Goal: Task Accomplishment & Management: Manage account settings

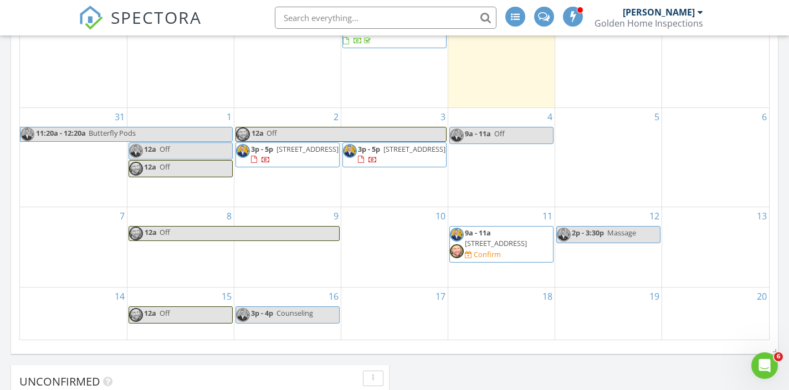
scroll to position [1148, 790]
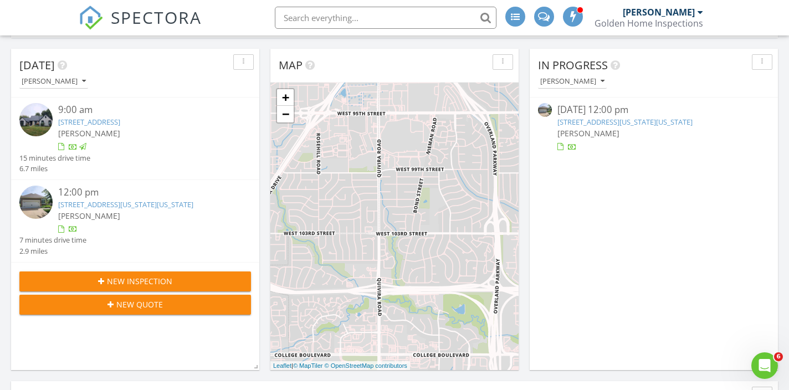
scroll to position [116, 0]
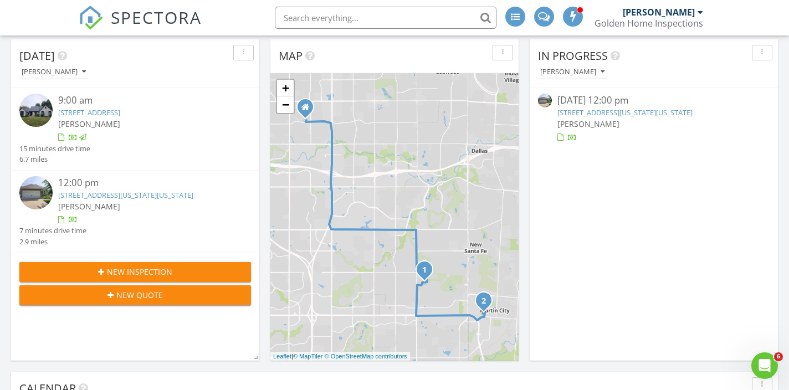
click at [655, 116] on link "[STREET_ADDRESS][US_STATE][US_STATE]" at bounding box center [625, 113] width 135 height 10
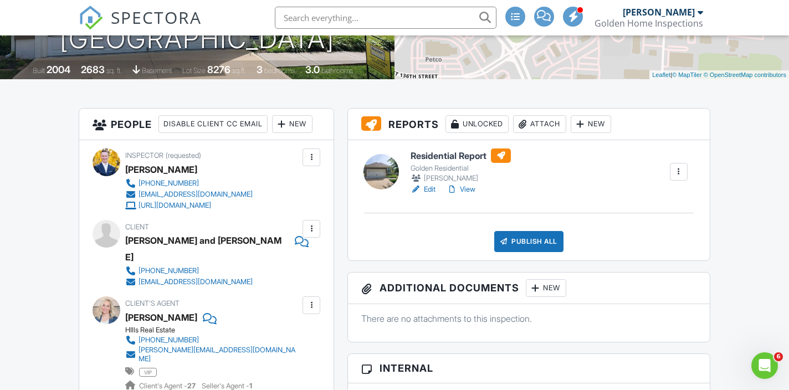
click at [549, 123] on div "Attach" at bounding box center [539, 124] width 53 height 18
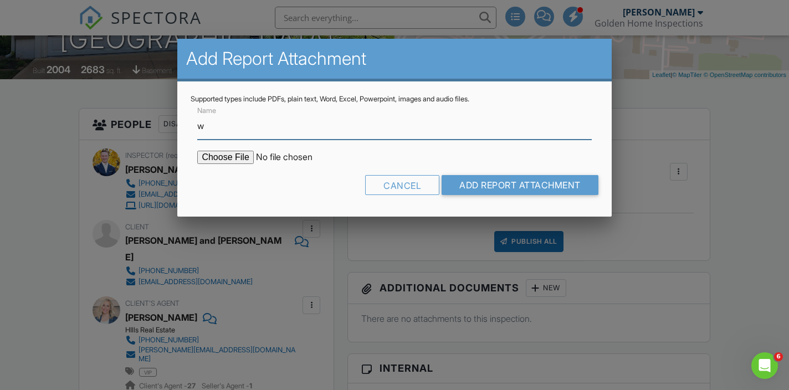
type input "WDO Report"
click at [237, 160] on input "file" at bounding box center [291, 157] width 188 height 13
type input "C:\fakepath\13423 Pennsylvania Ct.pdf"
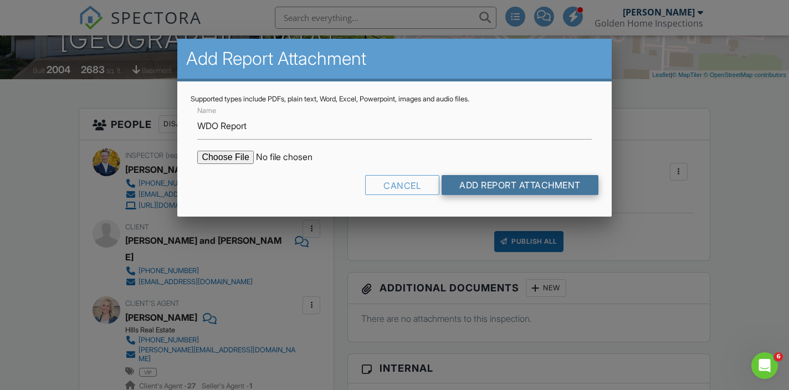
click at [508, 190] on input "Add Report Attachment" at bounding box center [520, 185] width 157 height 20
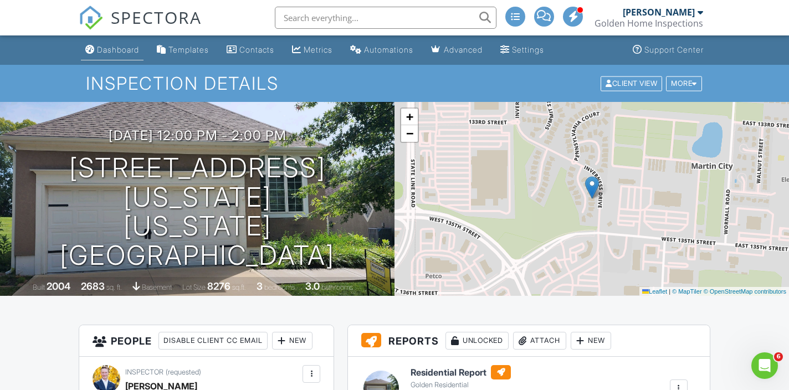
click at [120, 53] on div "Dashboard" at bounding box center [118, 49] width 42 height 9
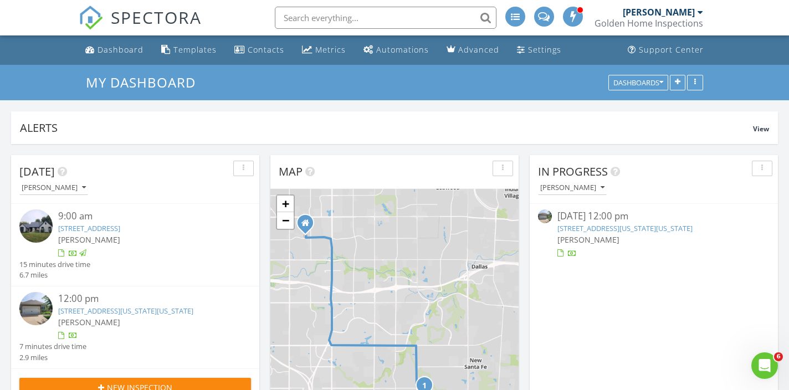
click at [629, 231] on link "13423 Pennsylvania Ct , Kansas City, MO 64145" at bounding box center [625, 228] width 135 height 10
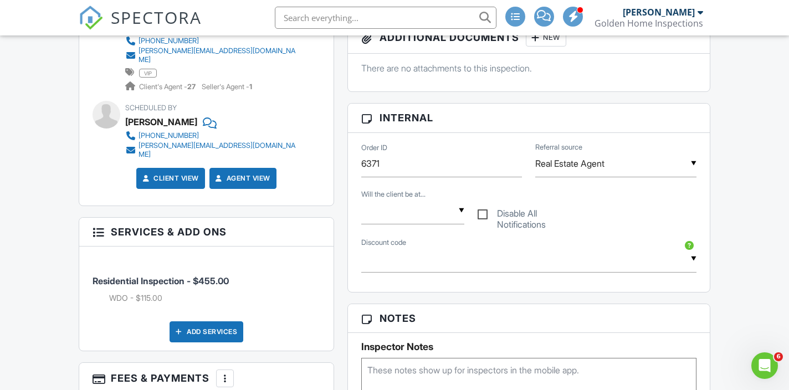
scroll to position [520, 0]
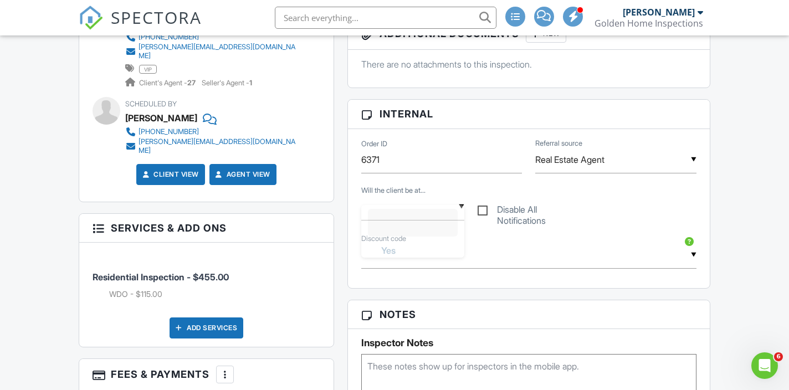
click at [440, 217] on div "▼ Yes No Yes No" at bounding box center [412, 206] width 103 height 27
click at [426, 288] on li "No" at bounding box center [413, 292] width 90 height 28
type input "No"
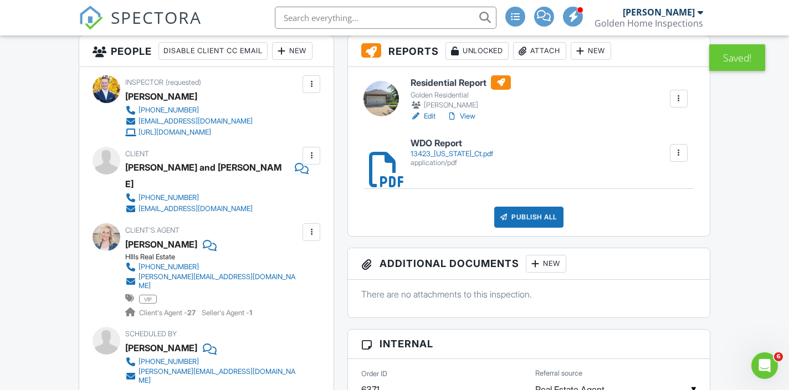
scroll to position [287, 0]
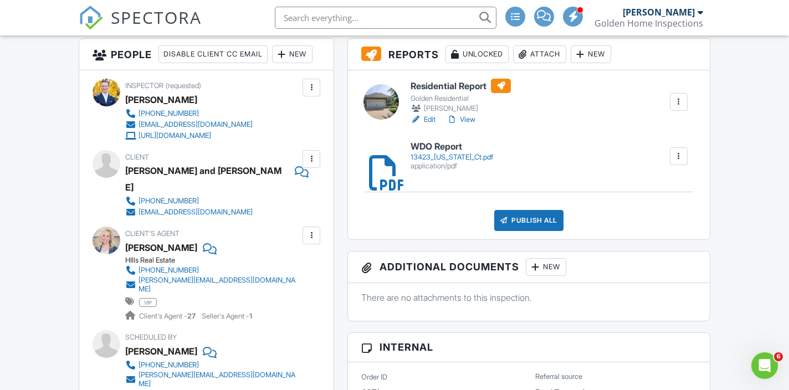
click at [478, 121] on div "Edit View" at bounding box center [461, 119] width 100 height 11
click at [473, 121] on link "View" at bounding box center [461, 119] width 29 height 11
click at [113, 23] on span "SPECTORA" at bounding box center [156, 17] width 91 height 23
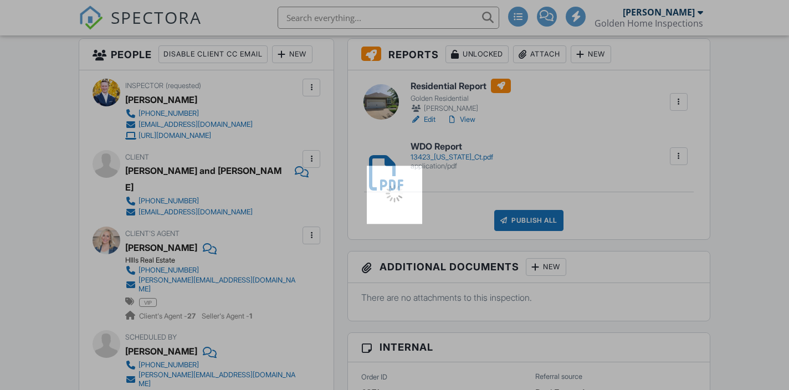
scroll to position [0, 0]
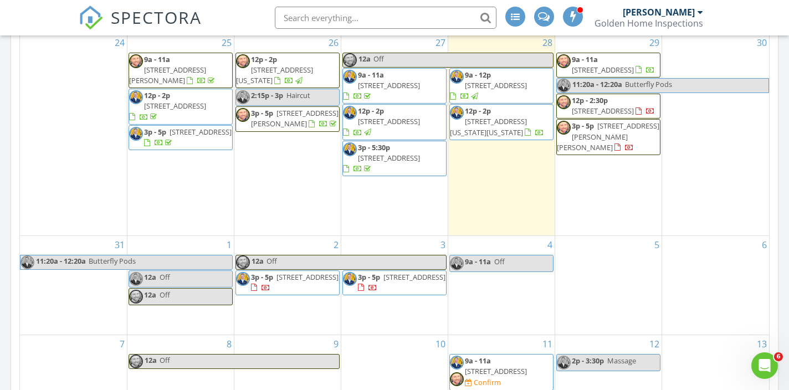
scroll to position [557, 0]
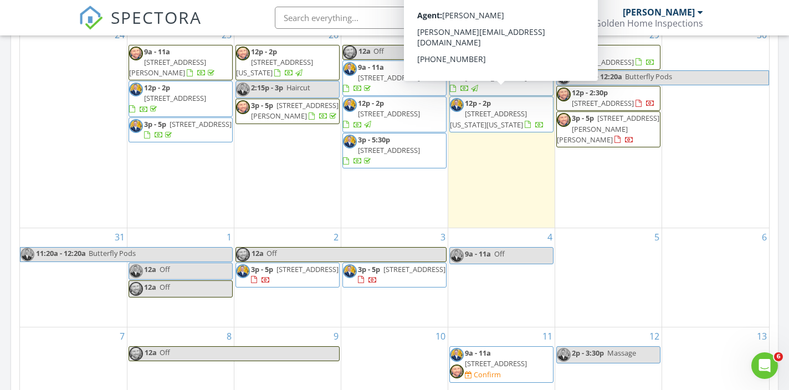
click at [502, 109] on span "12p - 2p [STREET_ADDRESS][US_STATE][US_STATE]" at bounding box center [501, 114] width 103 height 33
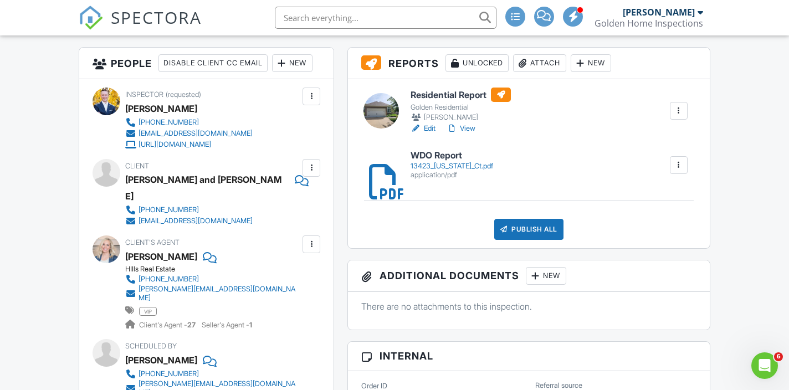
scroll to position [270, 0]
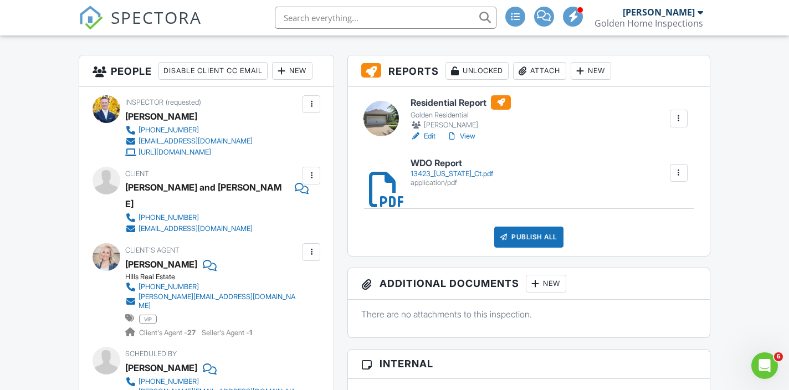
click at [467, 137] on link "View" at bounding box center [461, 136] width 29 height 11
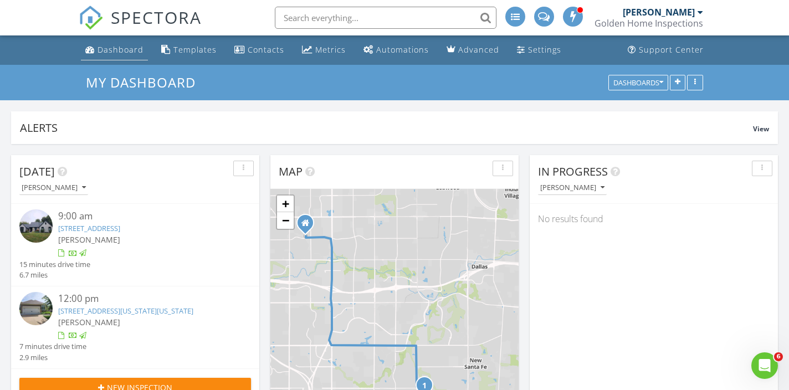
click at [113, 55] on link "Dashboard" at bounding box center [114, 50] width 67 height 21
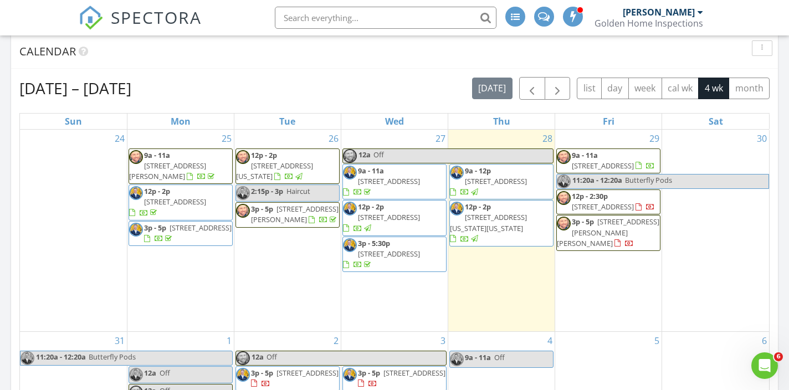
scroll to position [467, 0]
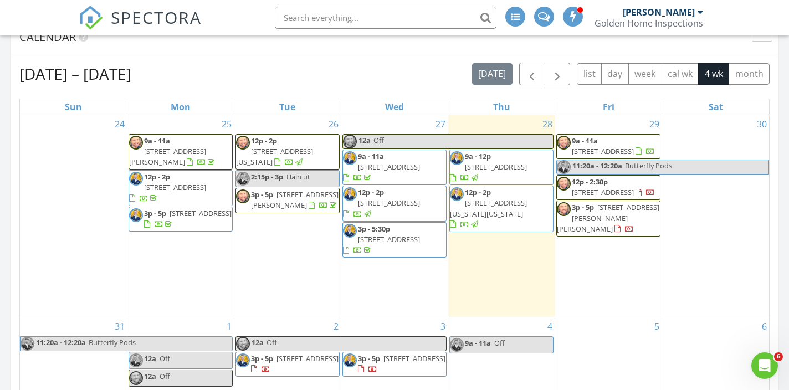
click at [106, 16] on link "SPECTORA" at bounding box center [140, 26] width 123 height 23
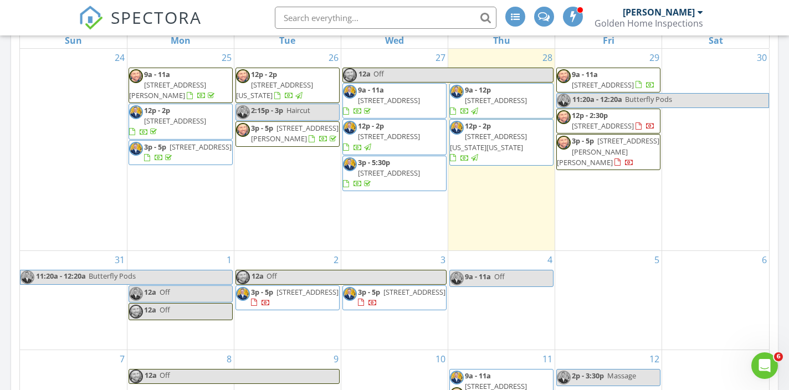
scroll to position [538, 0]
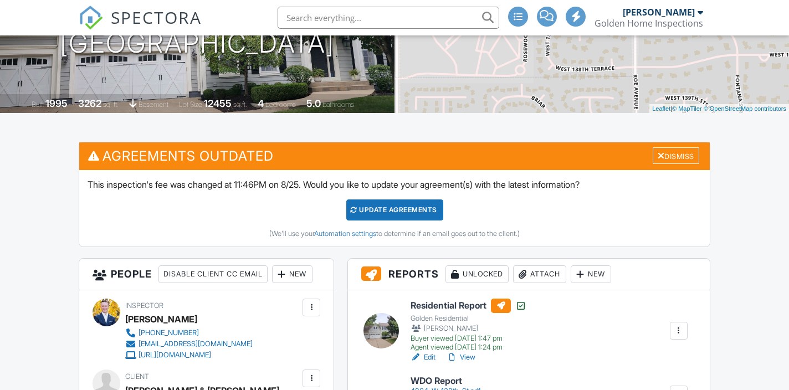
scroll to position [183, 0]
click at [547, 268] on div "Attach" at bounding box center [539, 275] width 53 height 18
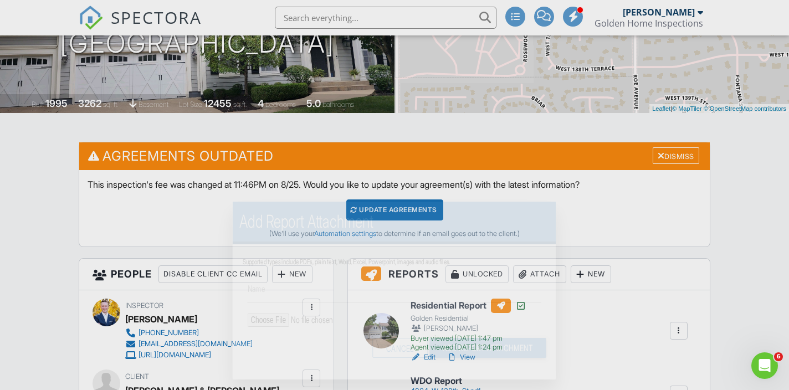
scroll to position [0, 0]
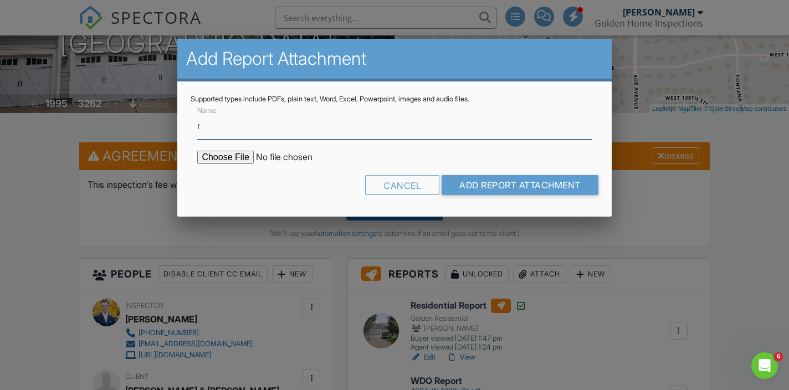
type input "Radon Results"
click at [231, 155] on input "file" at bounding box center [291, 157] width 188 height 13
type input "C:\fakepath\4804-W-138th-st202508281405.pdf"
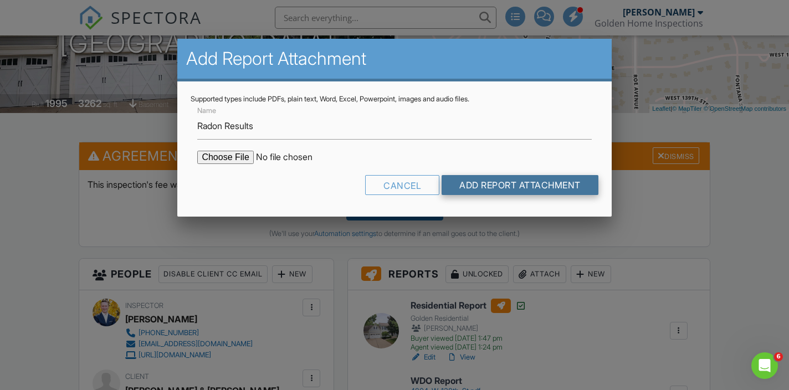
click at [488, 182] on input "Add Report Attachment" at bounding box center [520, 185] width 157 height 20
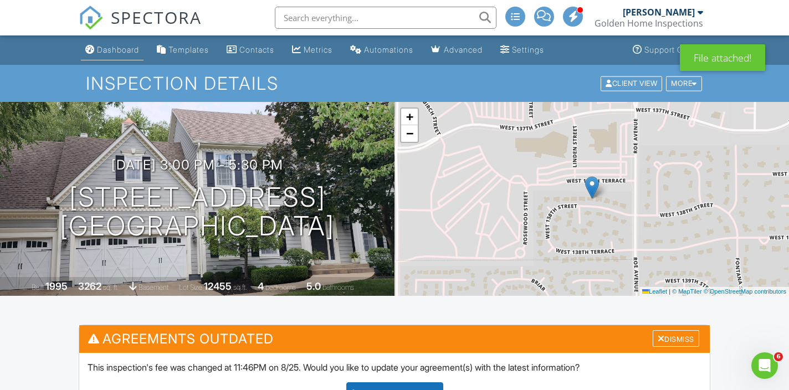
click at [132, 54] on link "Dashboard" at bounding box center [112, 50] width 63 height 21
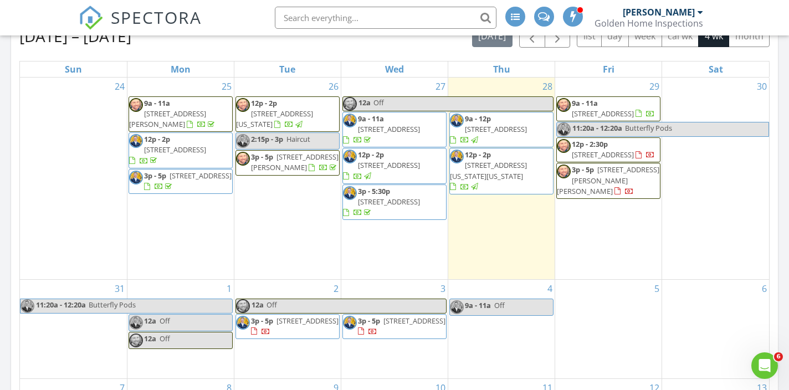
scroll to position [506, 0]
click at [103, 15] on img at bounding box center [91, 18] width 24 height 24
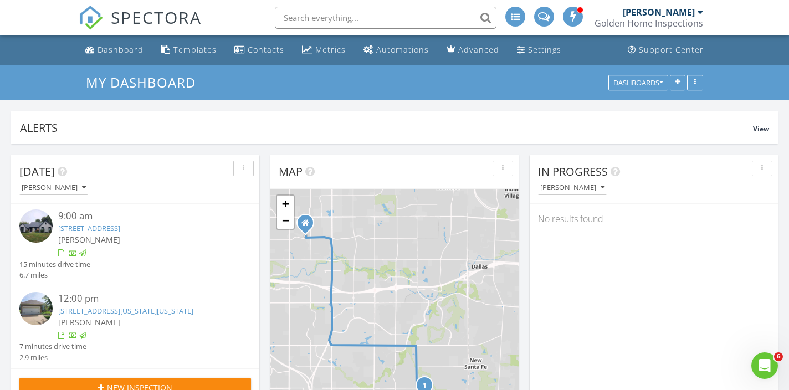
click at [113, 44] on div "Dashboard" at bounding box center [121, 49] width 46 height 11
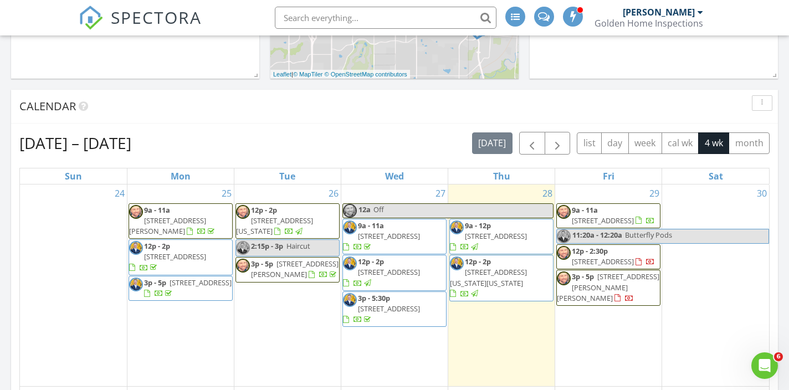
scroll to position [397, 0]
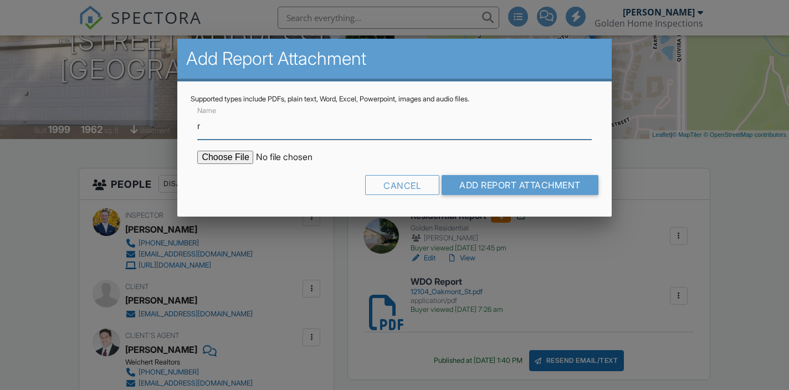
type input "Radon Results"
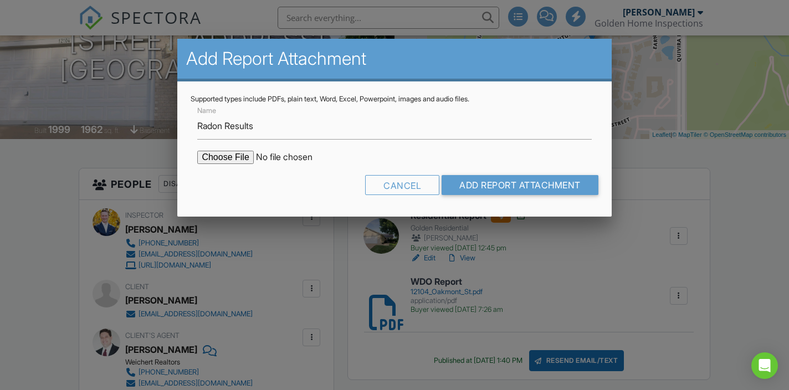
click at [225, 156] on input "file" at bounding box center [291, 157] width 188 height 13
type input "C:\fakepath\12104-Oakmont-St202508281442.pdf"
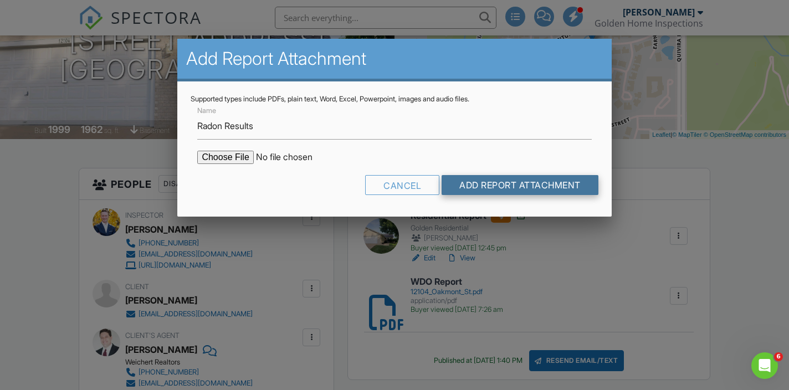
click at [497, 184] on input "Add Report Attachment" at bounding box center [520, 185] width 157 height 20
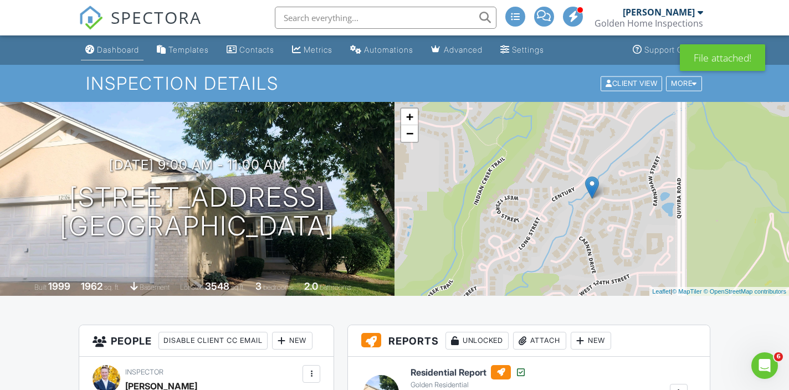
click at [121, 41] on link "Dashboard" at bounding box center [112, 50] width 63 height 21
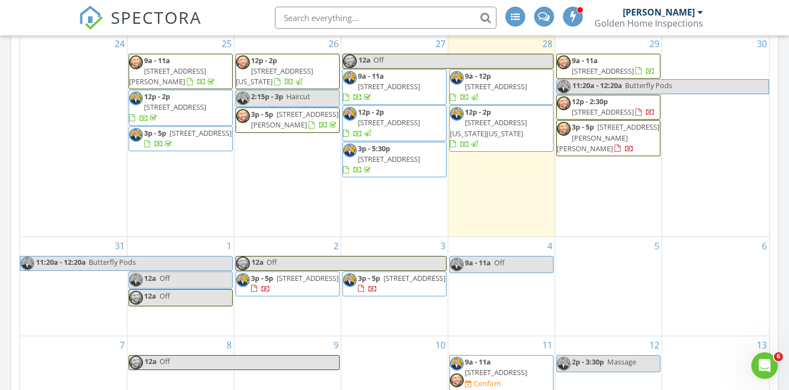
scroll to position [555, 0]
